Goal: Go to known website: Access a specific website the user already knows

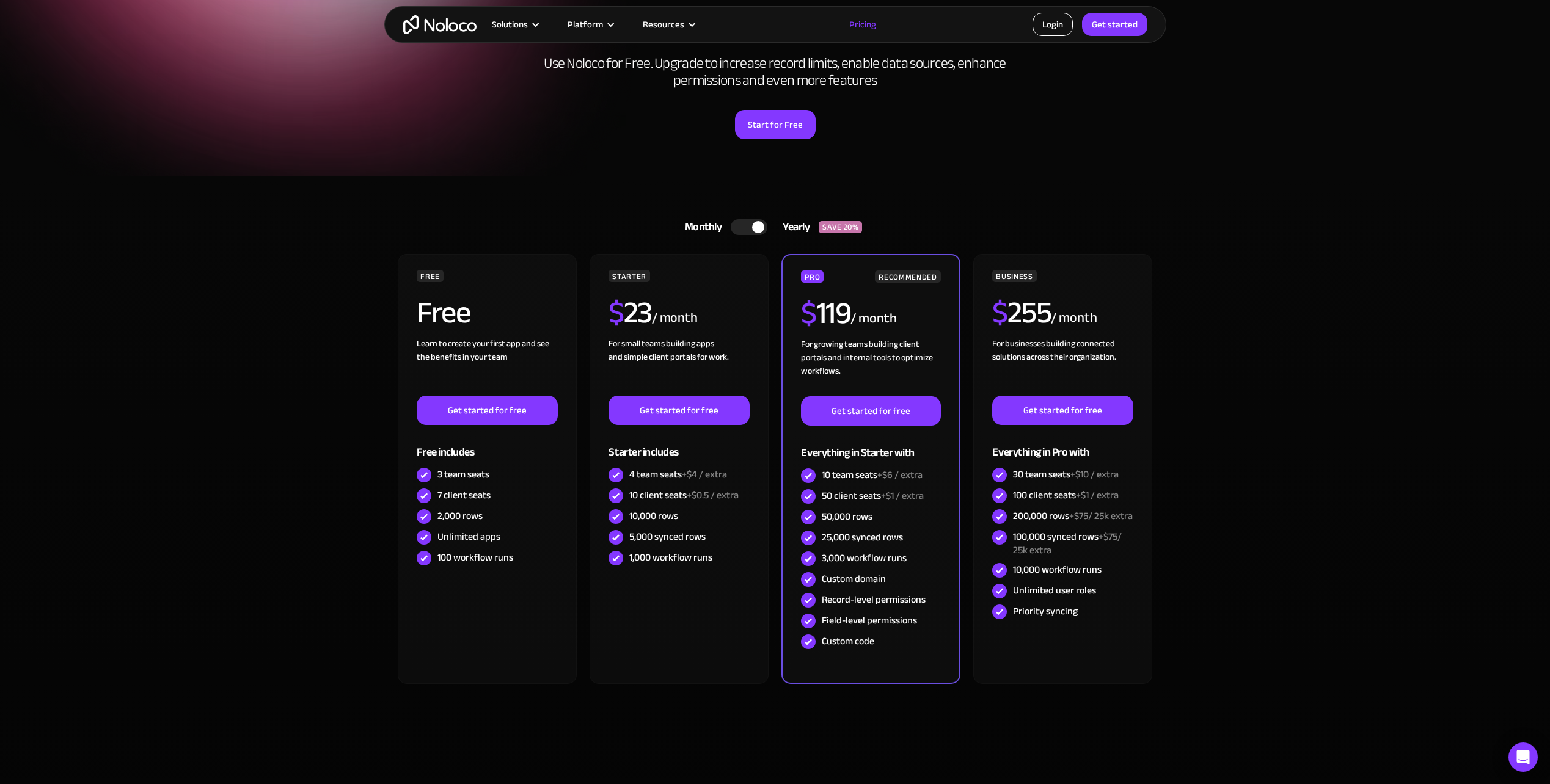
click at [1041, 28] on link "Login" at bounding box center [1052, 25] width 40 height 23
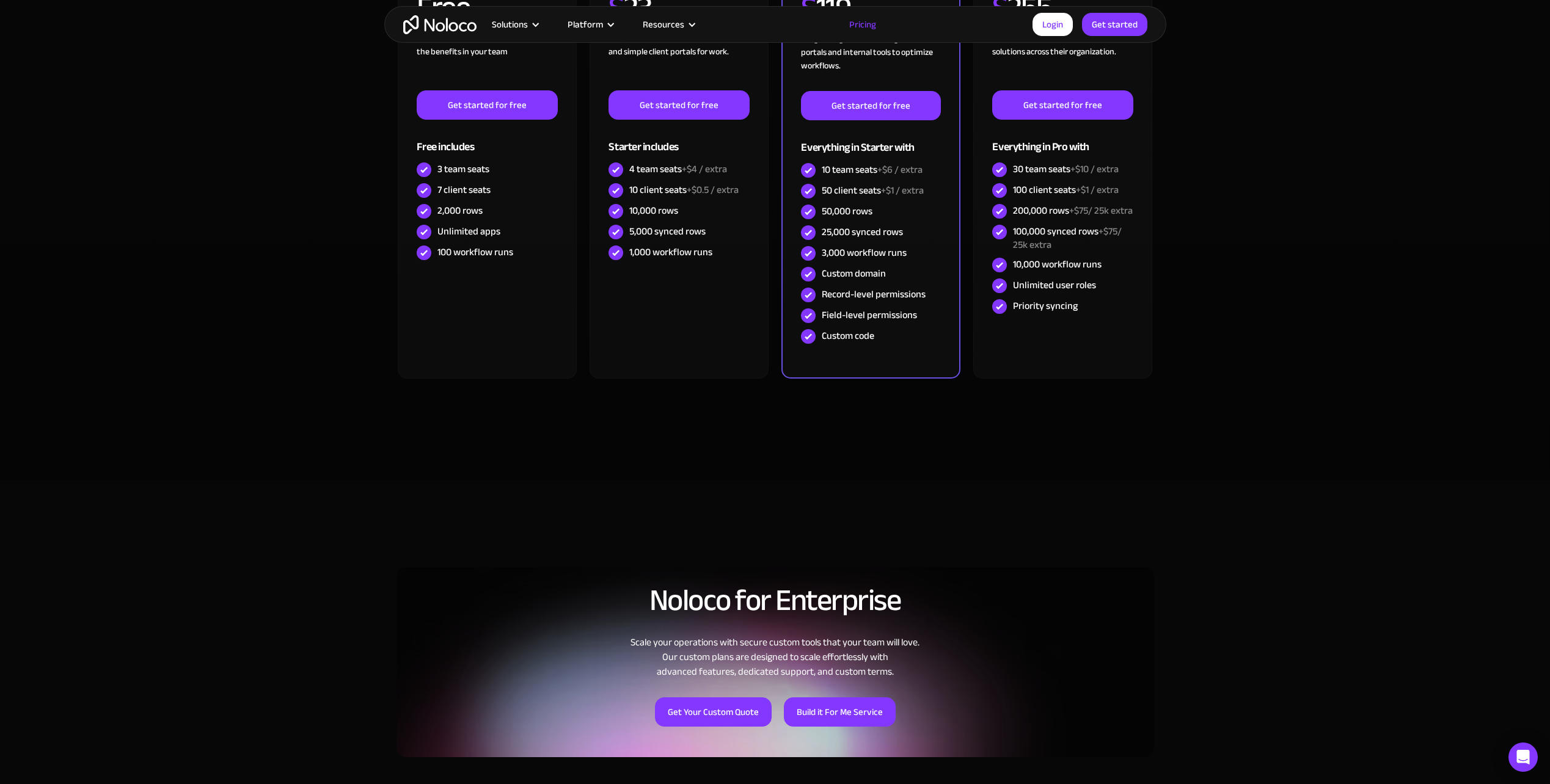
scroll to position [183, 0]
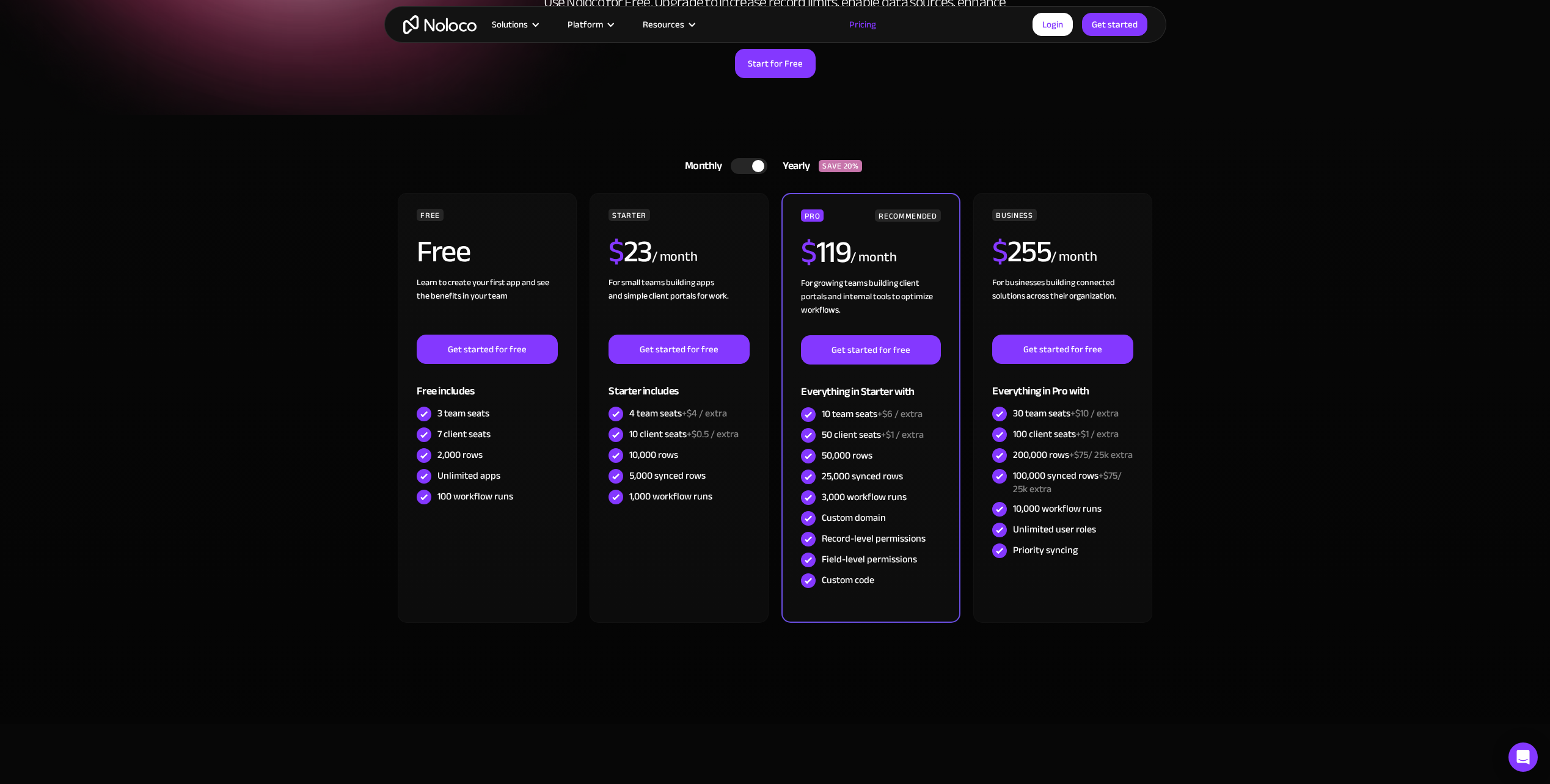
click at [251, 378] on section "Monthly Yearly SAVE 20% Monthly Yearly SAVE 20% FREE Free Learn to create your …" at bounding box center [775, 419] width 1550 height 609
click at [123, 501] on section "Monthly Yearly SAVE 20% Monthly Yearly SAVE 20% FREE Free Learn to create your …" at bounding box center [775, 419] width 1550 height 609
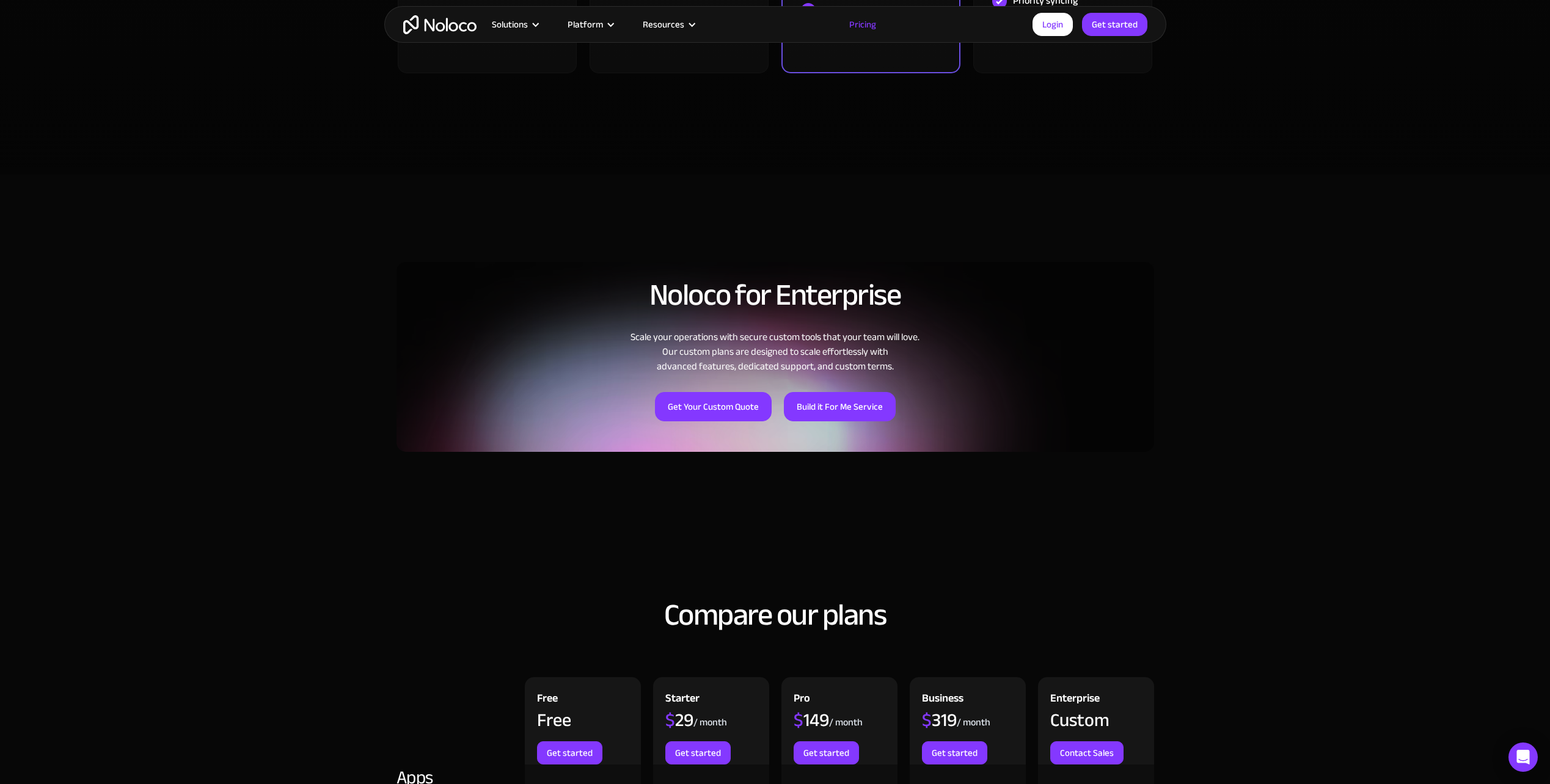
scroll to position [671, 0]
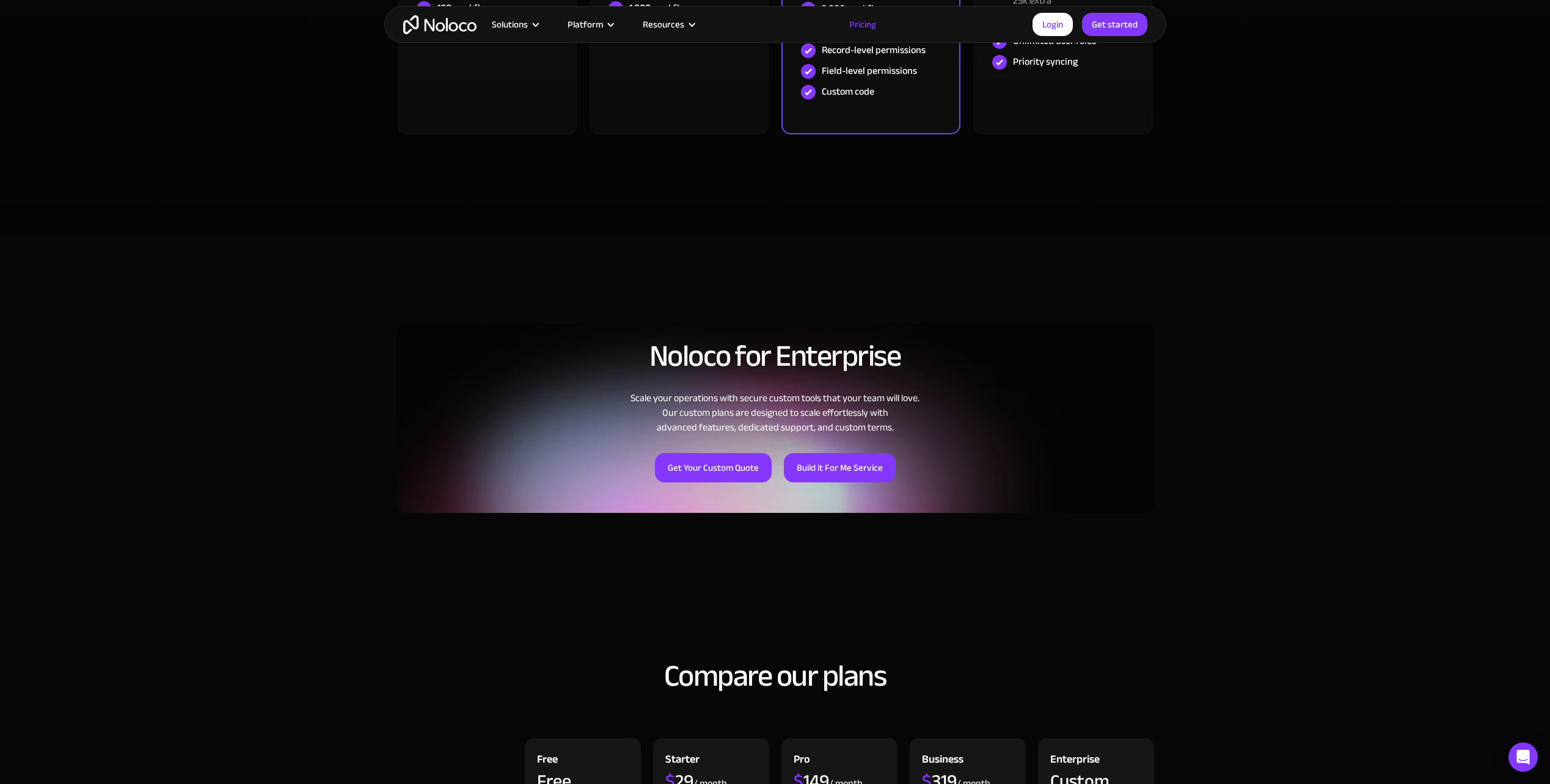
click at [226, 288] on section "Noloco for Enterprise Scale your operations with secure custom tools that your …" at bounding box center [775, 410] width 1550 height 351
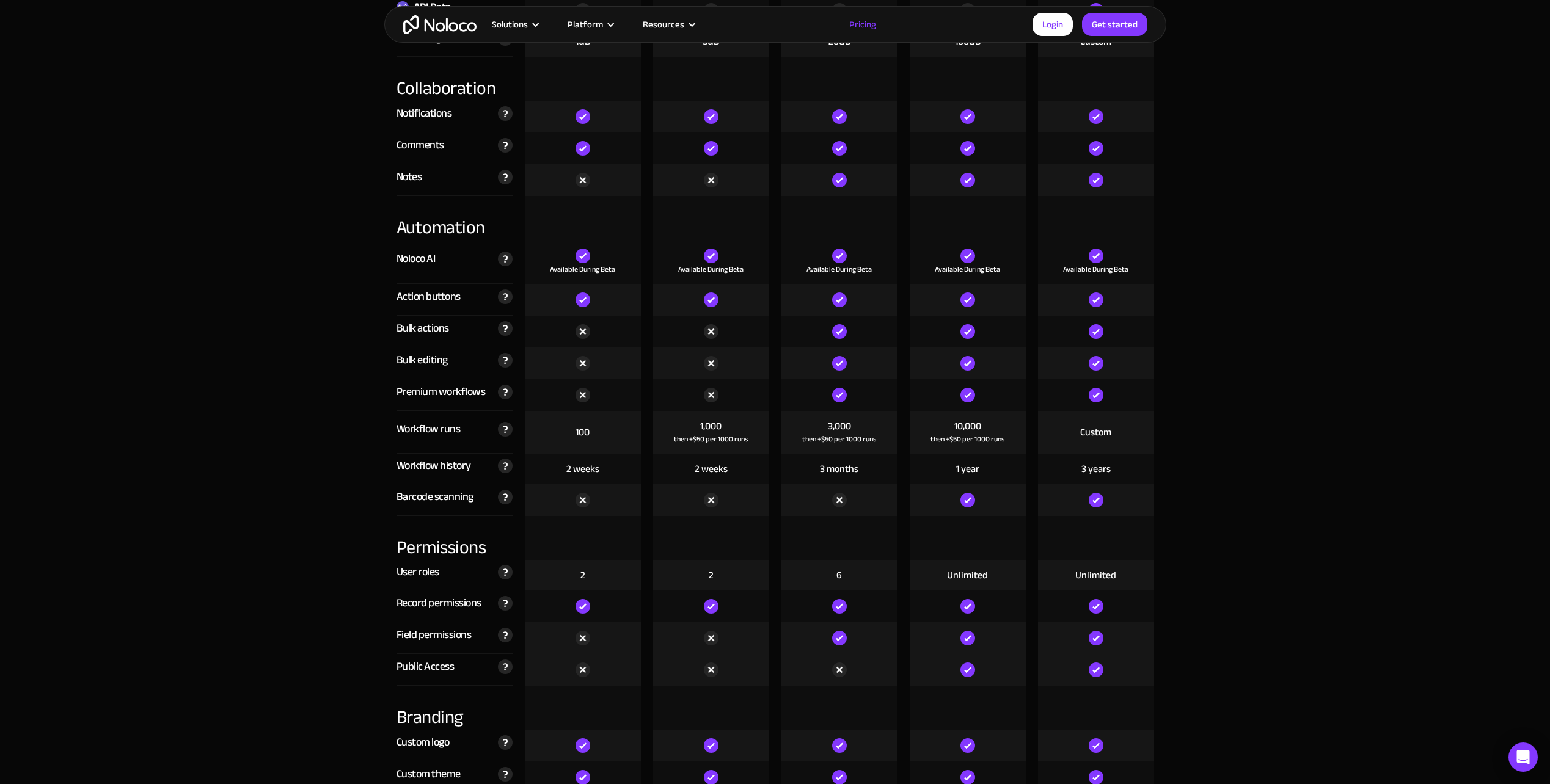
scroll to position [4372, 0]
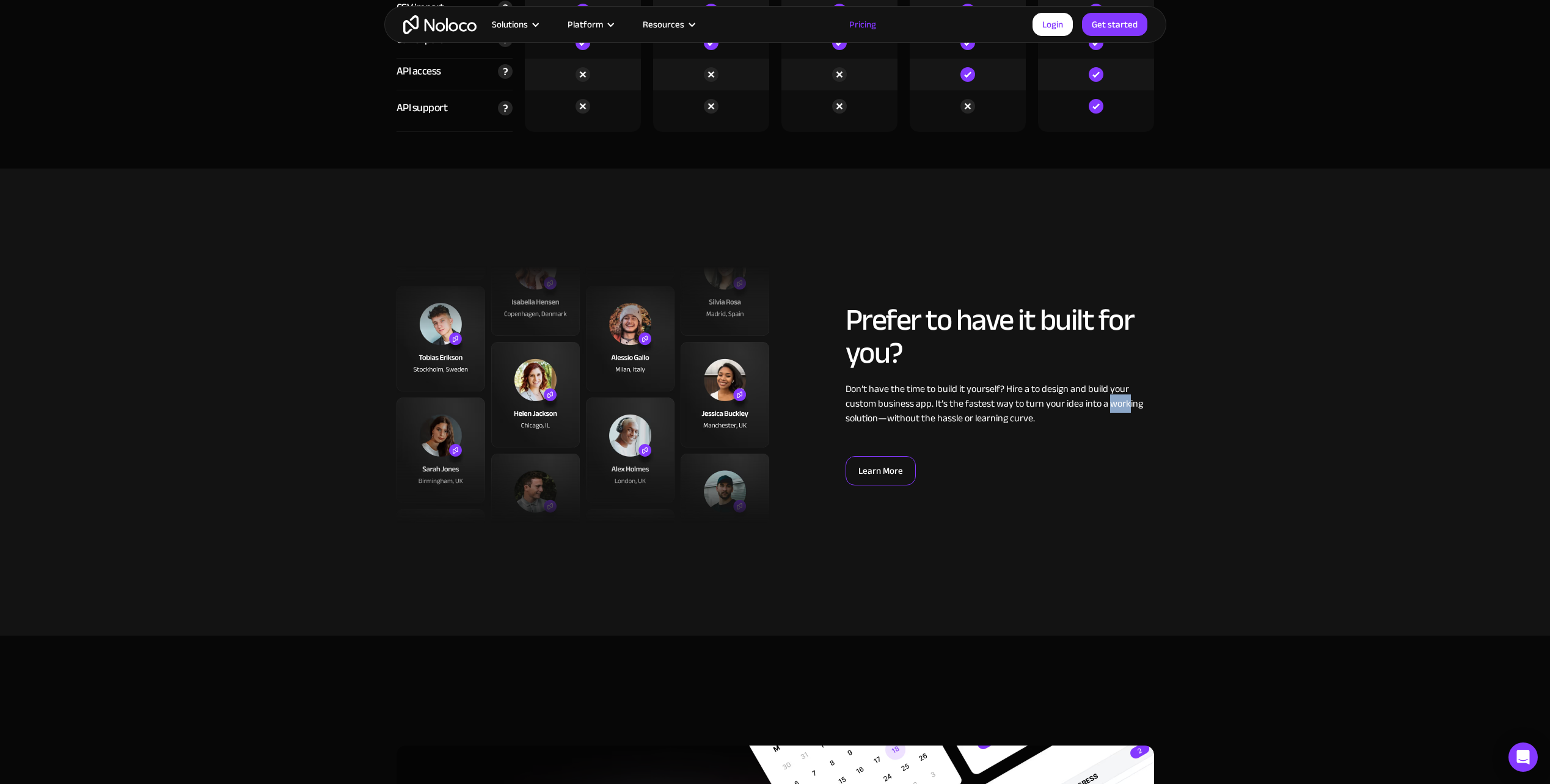
click at [880, 456] on link "Learn More" at bounding box center [881, 470] width 70 height 29
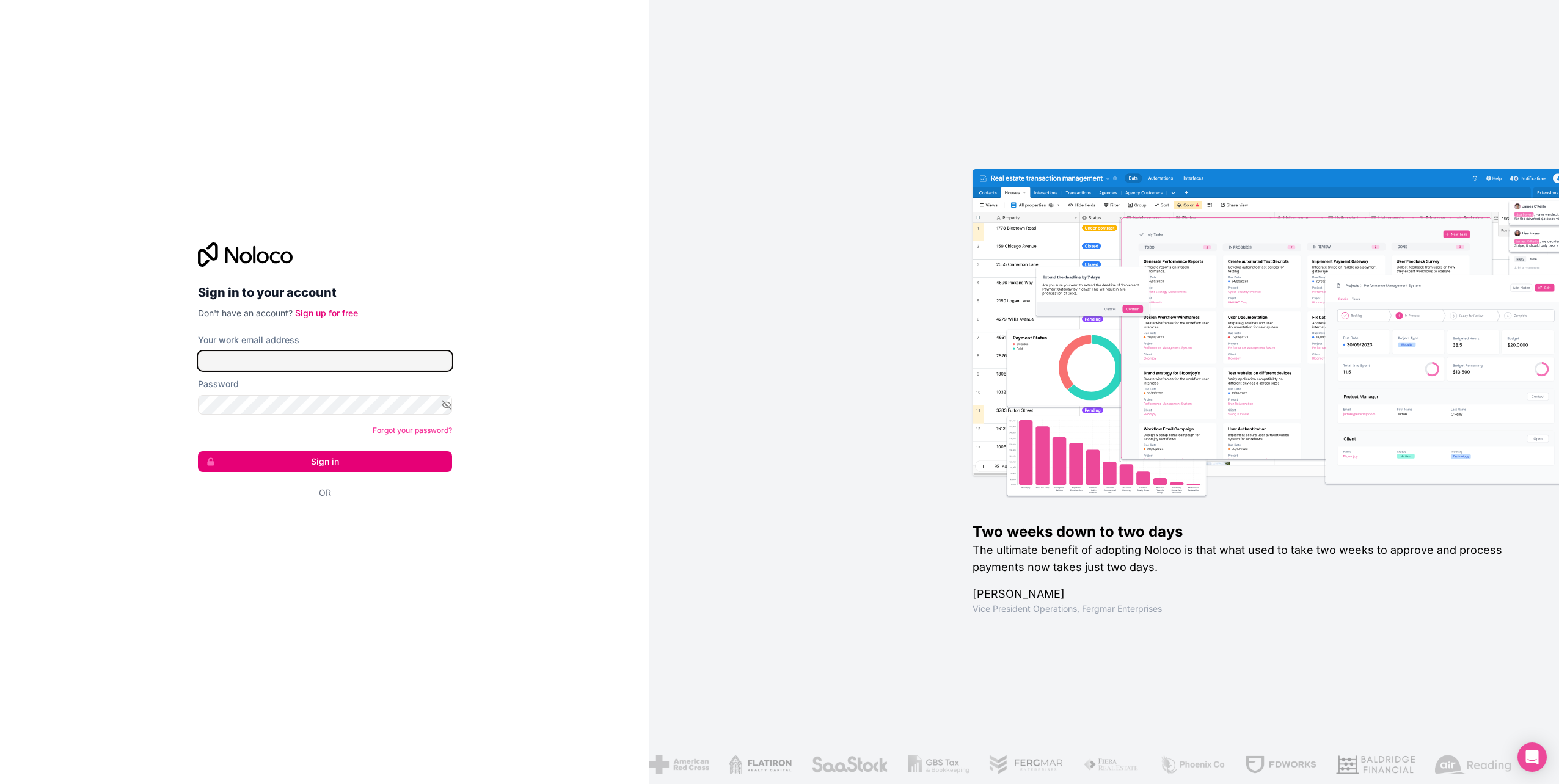
click at [372, 367] on input "Your work email address" at bounding box center [324, 361] width 254 height 19
type input "[PERSON_NAME][EMAIL_ADDRESS][DOMAIN_NAME]"
click at [331, 461] on button "Sign in" at bounding box center [324, 461] width 254 height 21
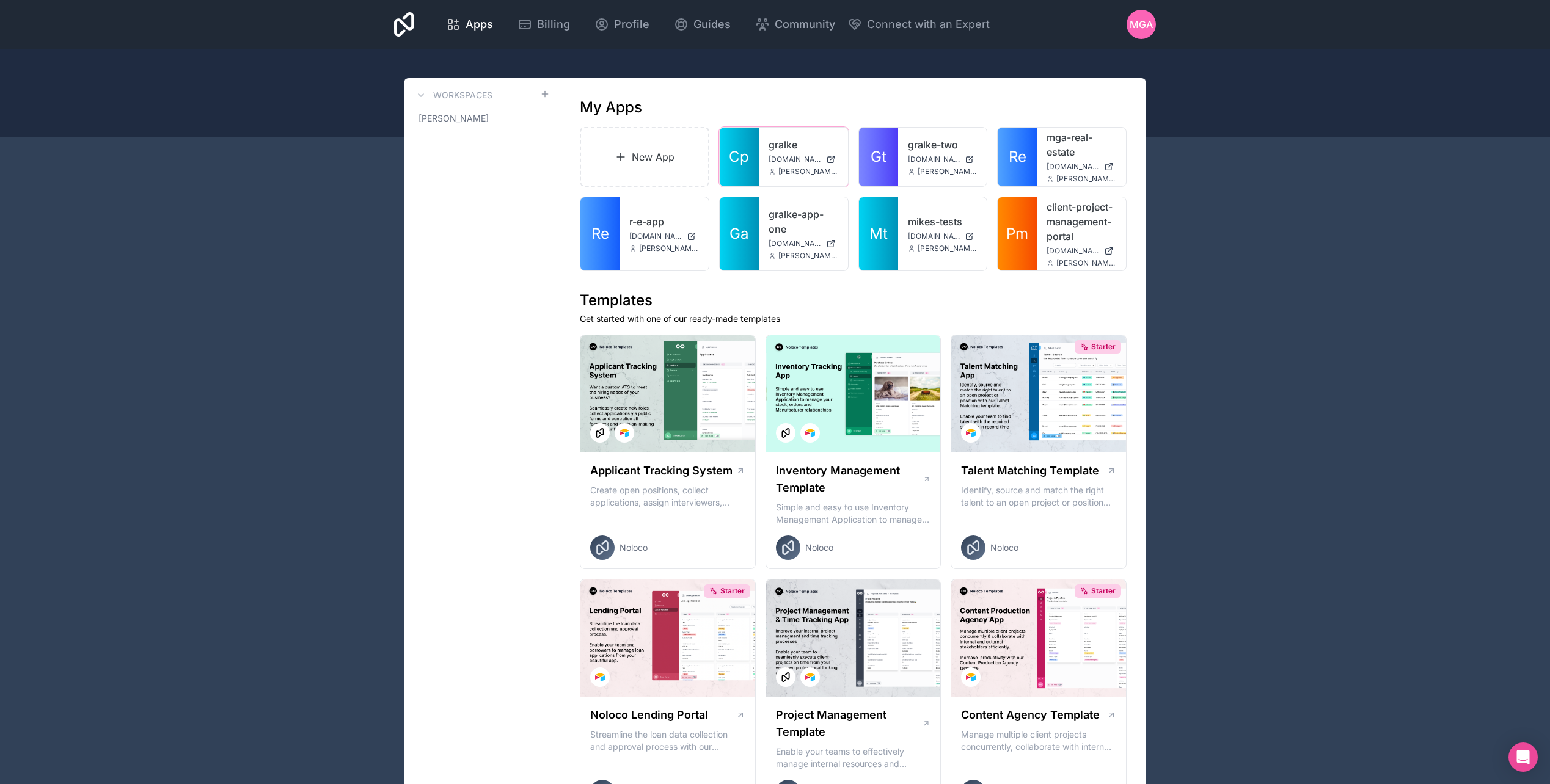
click at [830, 163] on icon at bounding box center [830, 160] width 5 height 5
click at [919, 243] on div "mikes-tests [DOMAIN_NAME] [PERSON_NAME][EMAIL_ADDRESS][DOMAIN_NAME]" at bounding box center [942, 233] width 89 height 73
click at [0, 0] on div at bounding box center [0, 0] width 0 height 0
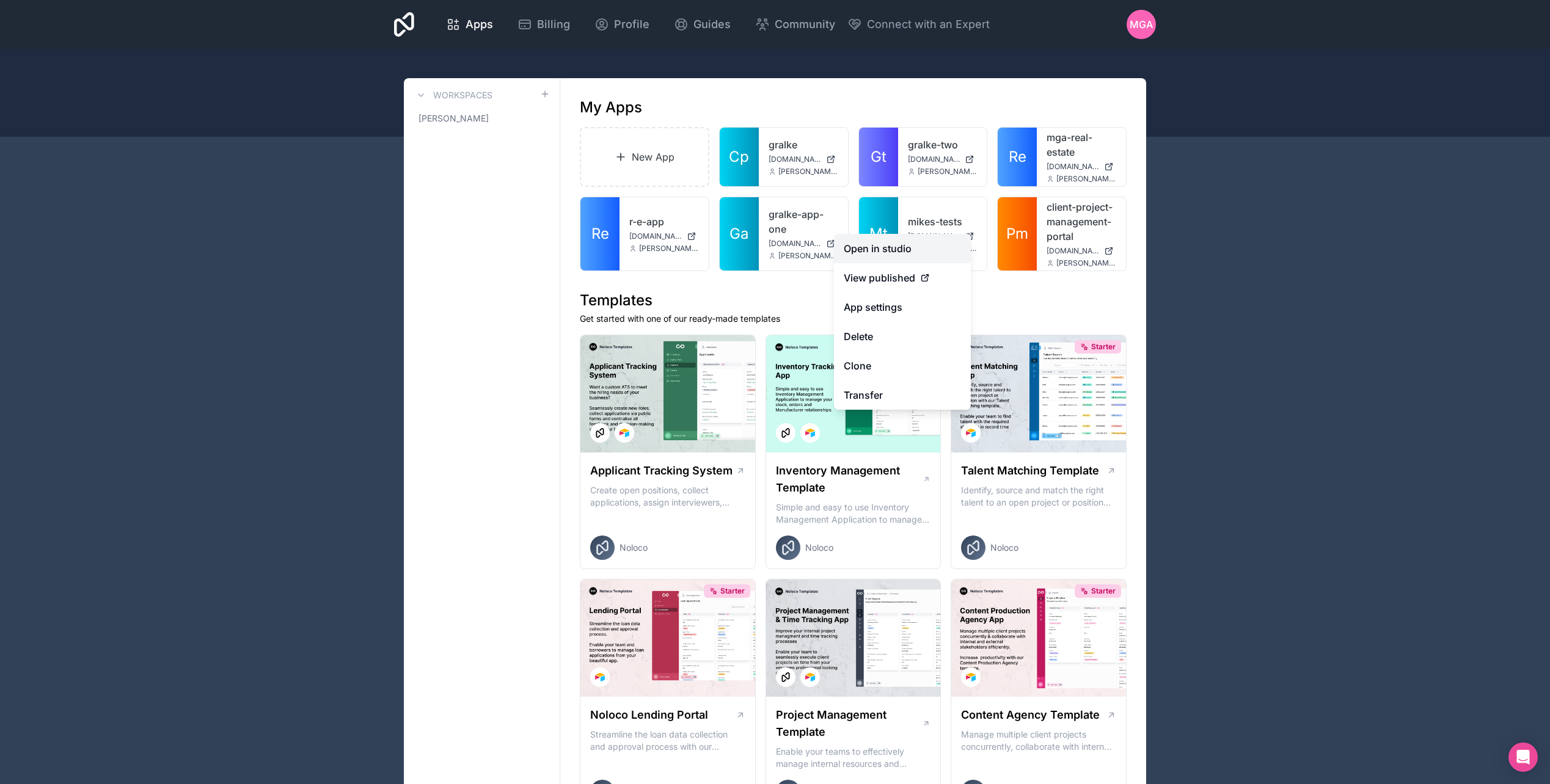
click at [886, 255] on link "Open in studio" at bounding box center [902, 248] width 137 height 29
